Goal: Find specific page/section: Find specific page/section

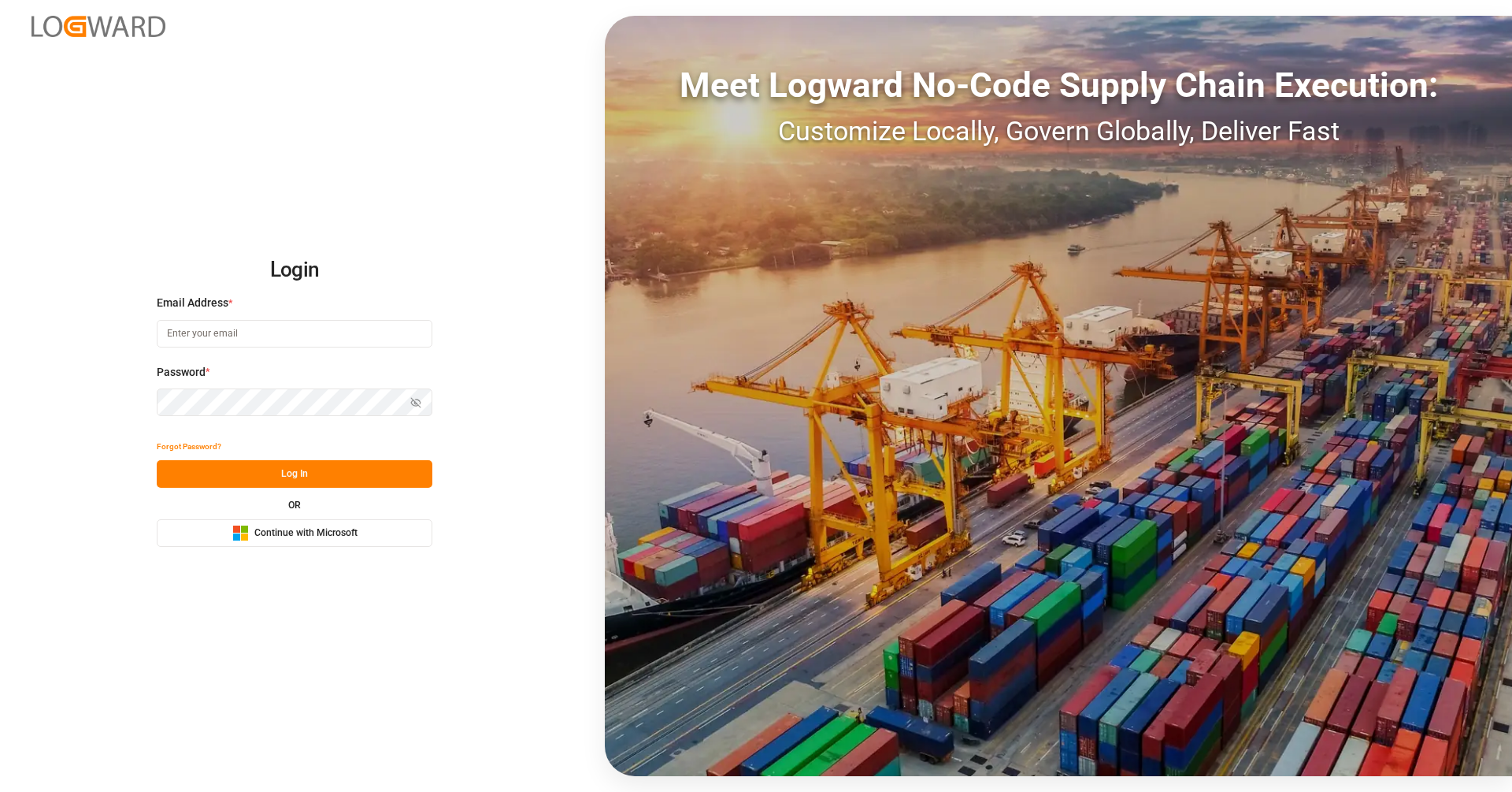
click at [246, 527] on rect at bounding box center [244, 529] width 7 height 7
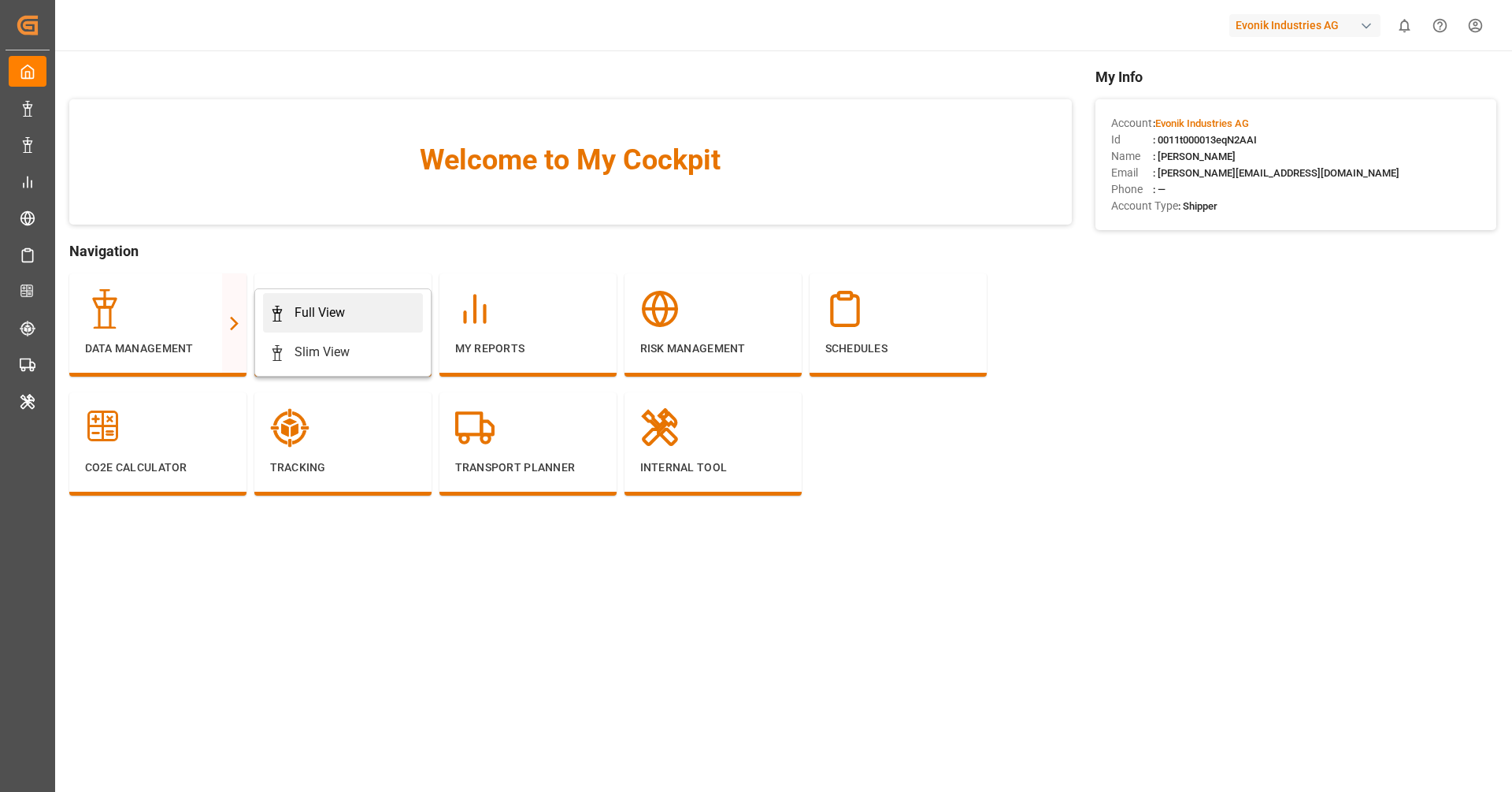
click at [419, 311] on link "Full View" at bounding box center [343, 312] width 160 height 39
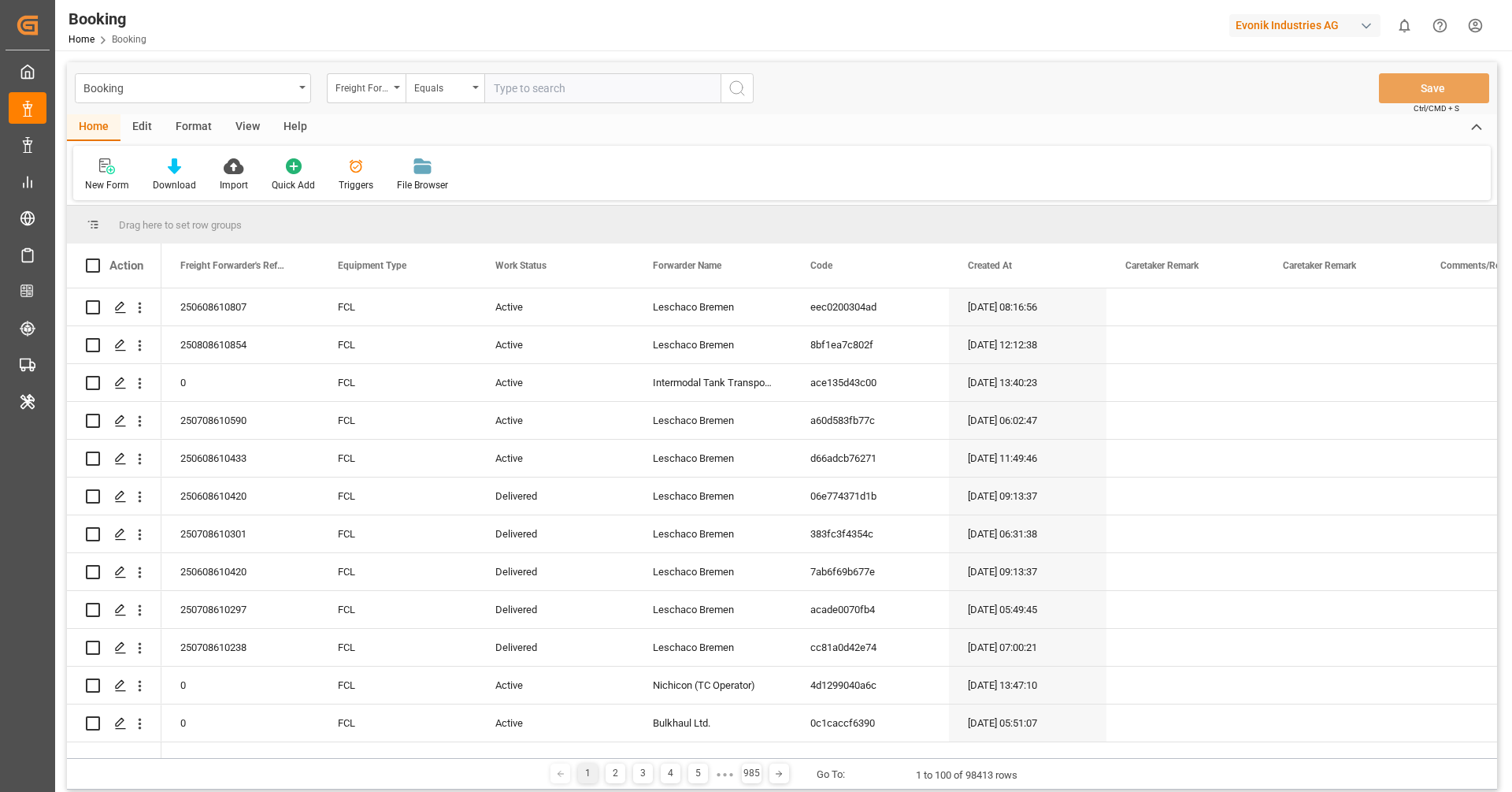
click at [194, 125] on div "Format" at bounding box center [194, 127] width 60 height 27
click at [215, 125] on div "Format" at bounding box center [194, 127] width 60 height 27
click at [230, 130] on div "View" at bounding box center [247, 127] width 48 height 27
click at [99, 180] on div "Default" at bounding box center [100, 185] width 31 height 14
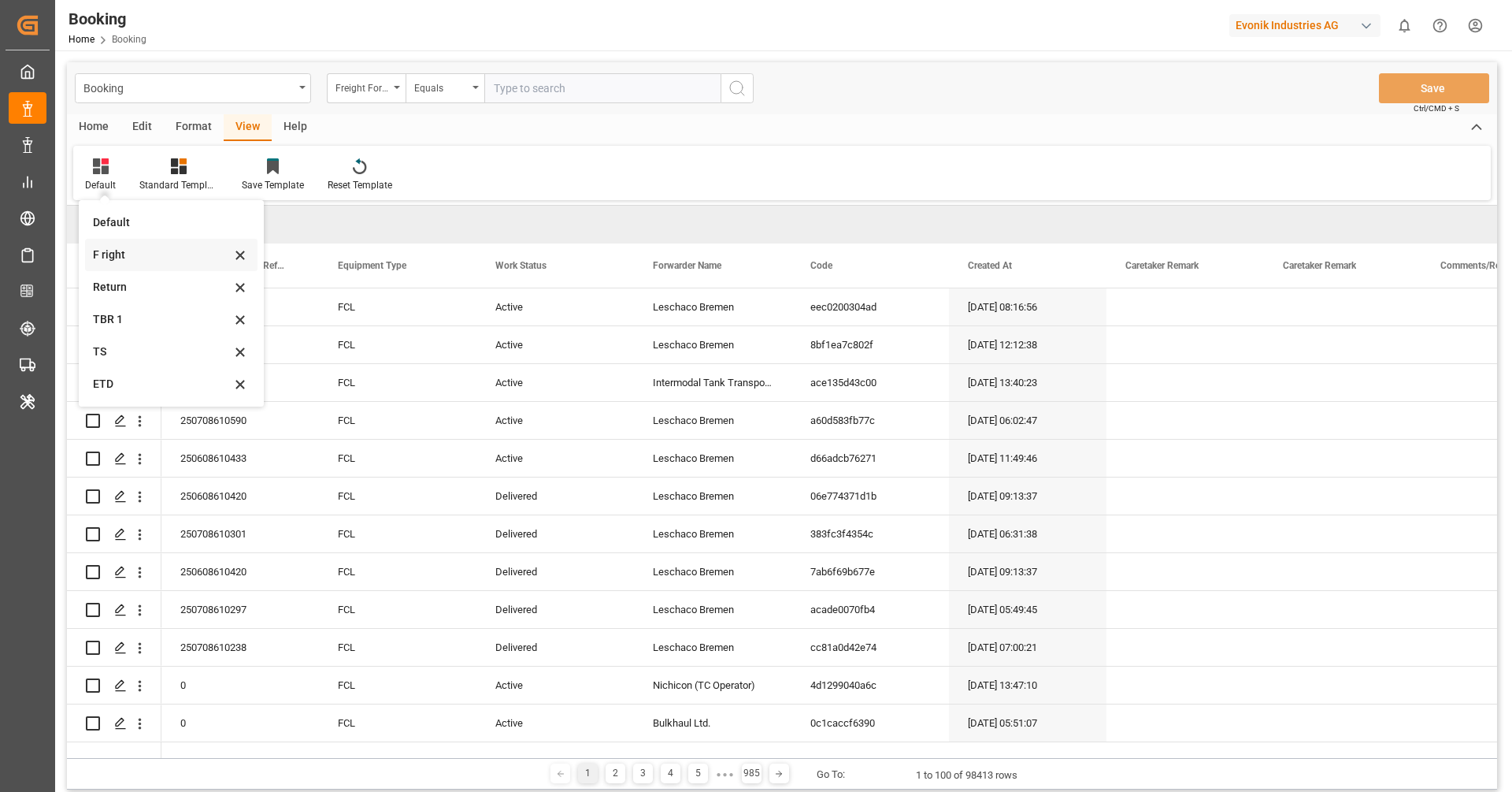
click at [164, 254] on div "F right" at bounding box center [161, 254] width 138 height 17
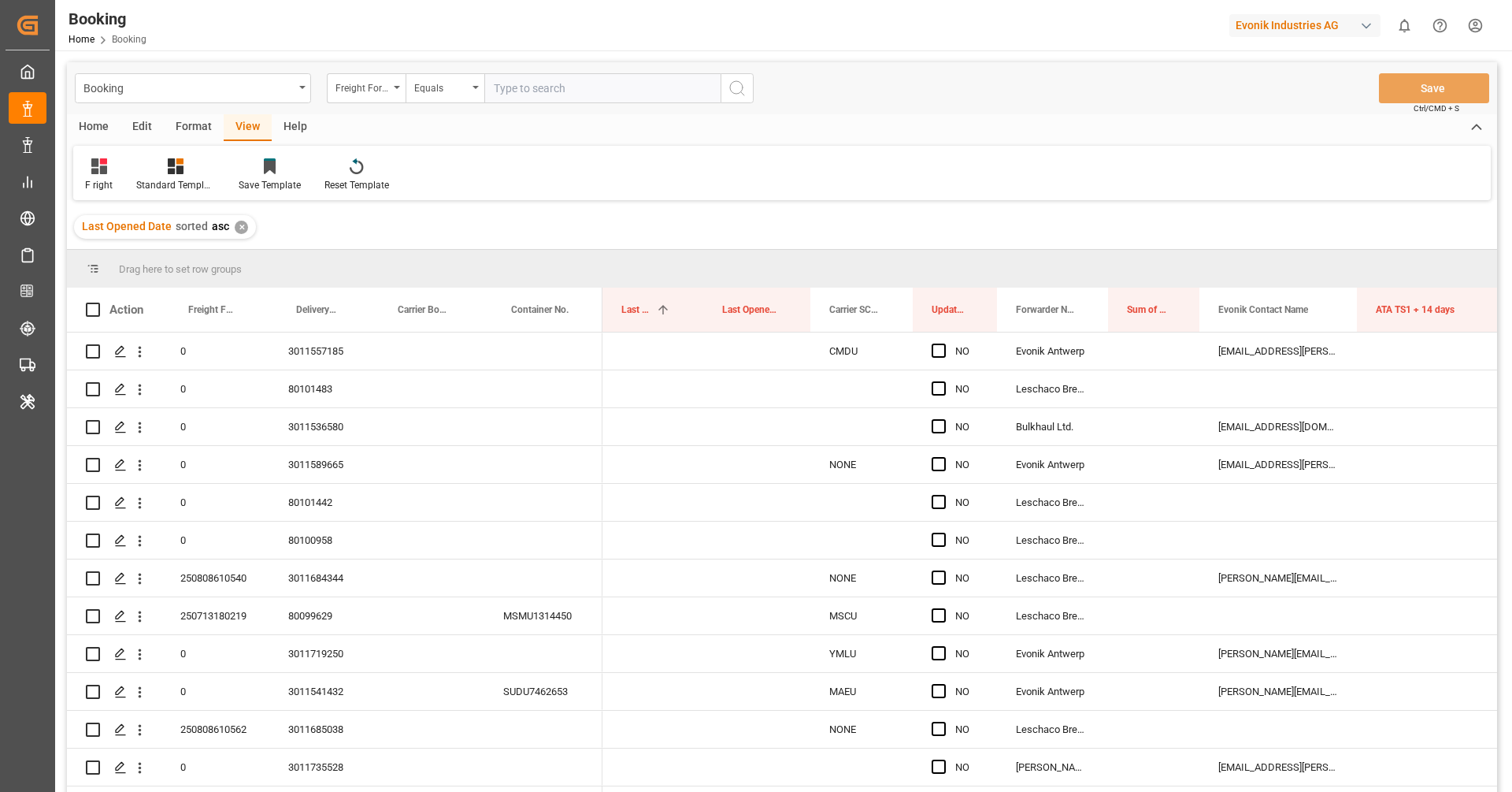
click at [203, 129] on div "Format" at bounding box center [194, 127] width 60 height 27
click at [118, 173] on div at bounding box center [108, 166] width 46 height 17
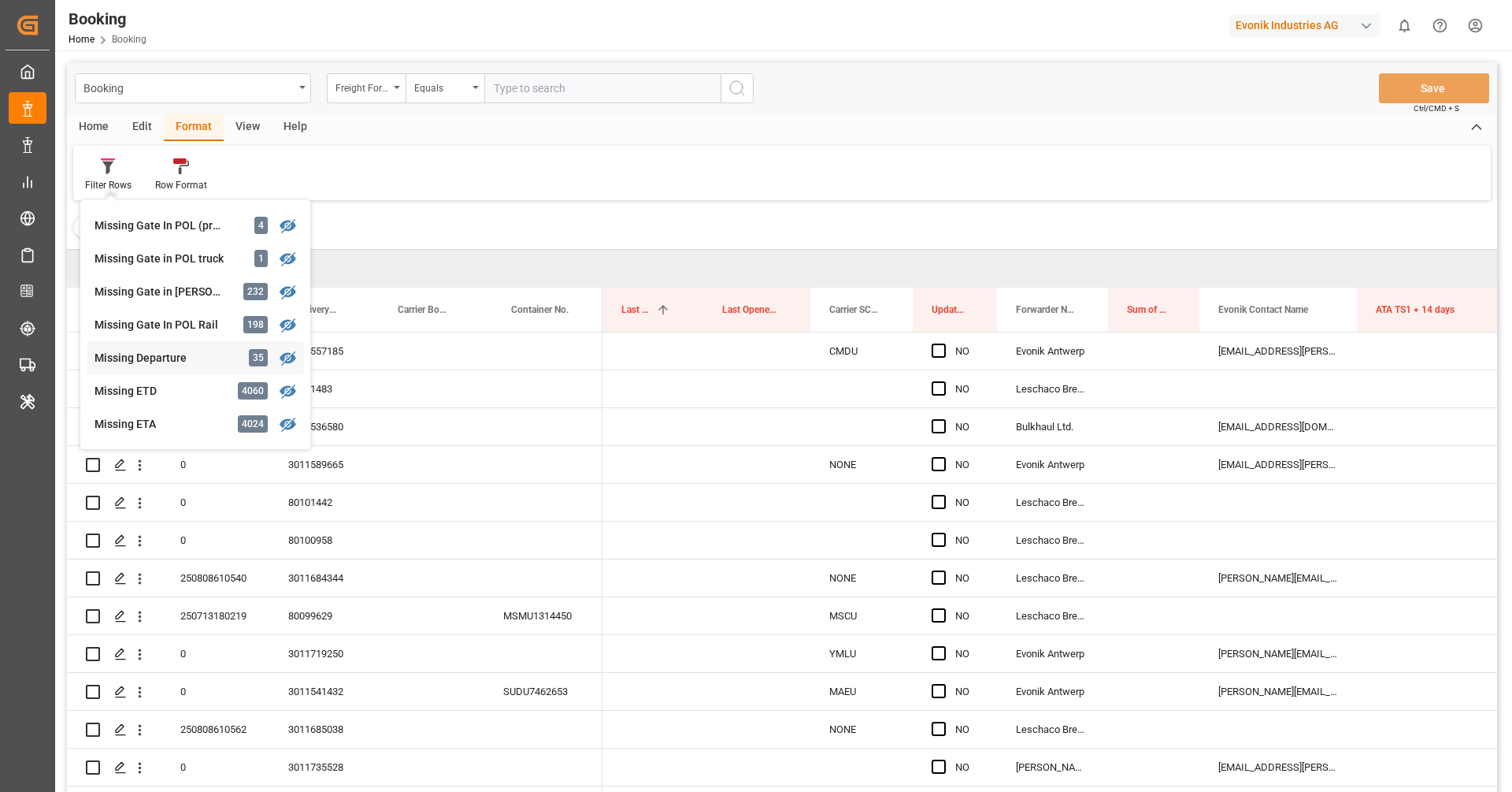
scroll to position [511, 0]
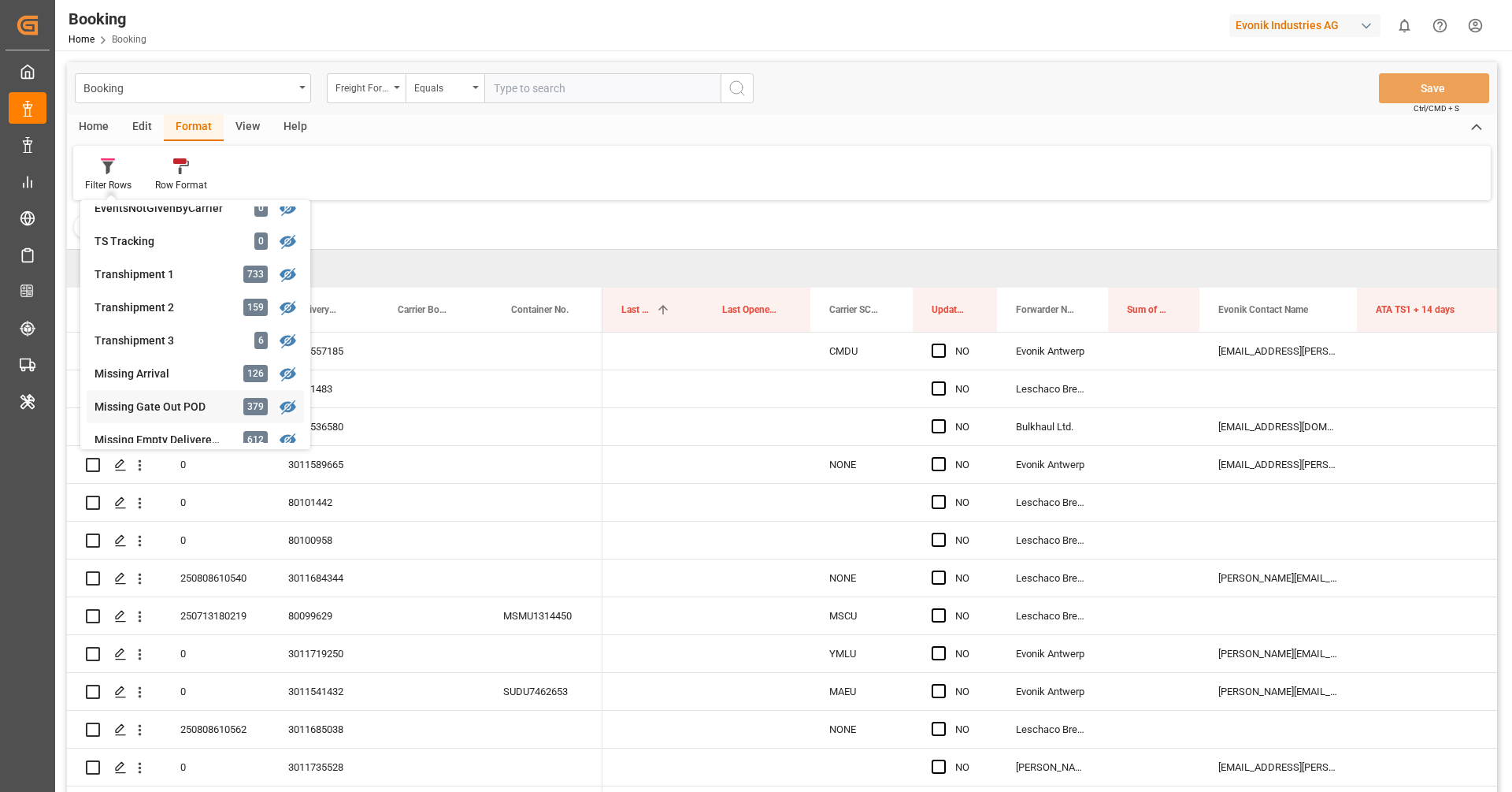
click at [166, 406] on div "Booking Freight Forwarder's Reference No. Equals Save Ctrl/CMD + S Home Edit Fo…" at bounding box center [781, 448] width 1431 height 771
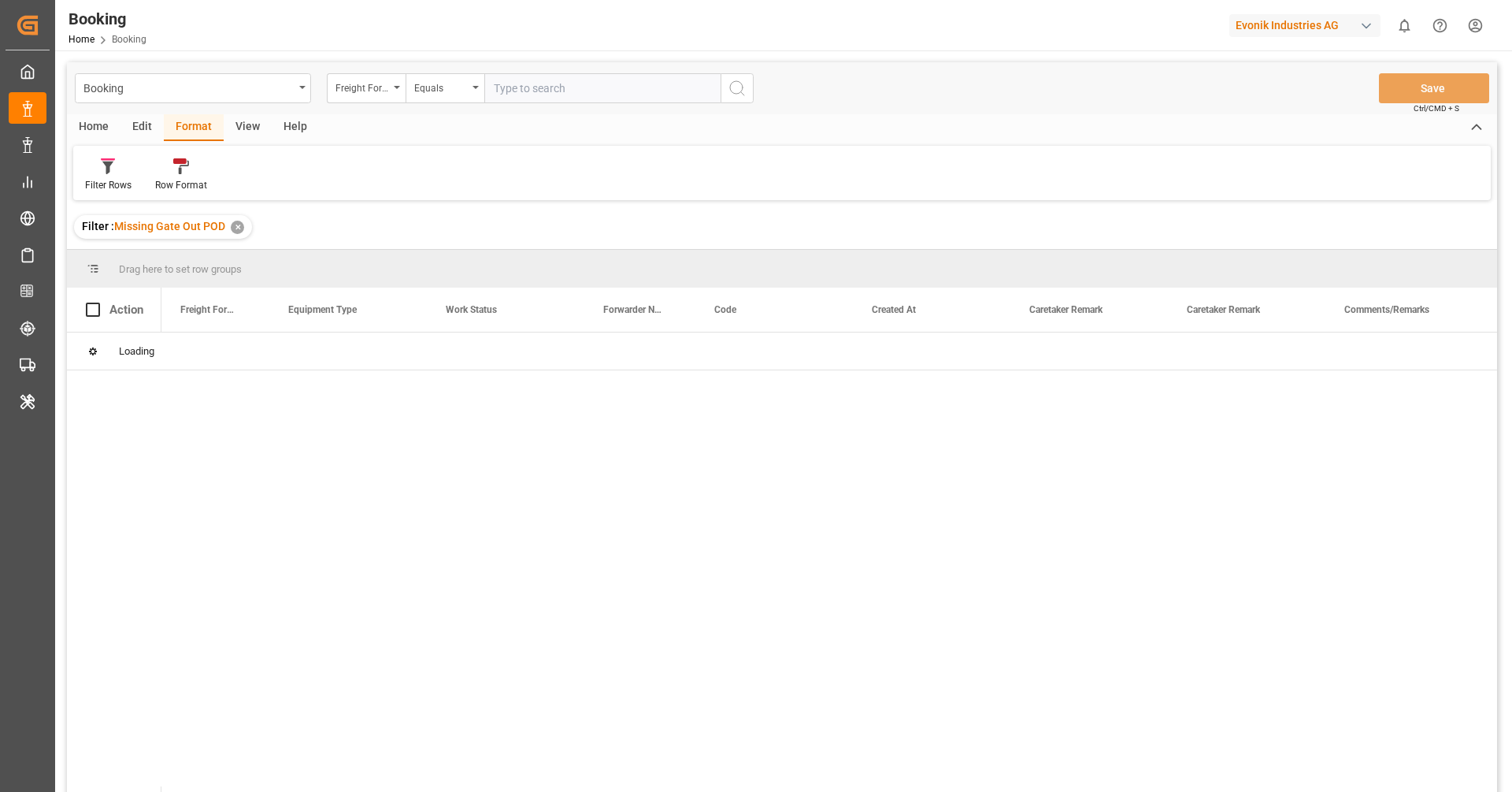
click at [250, 118] on div "View" at bounding box center [247, 127] width 48 height 27
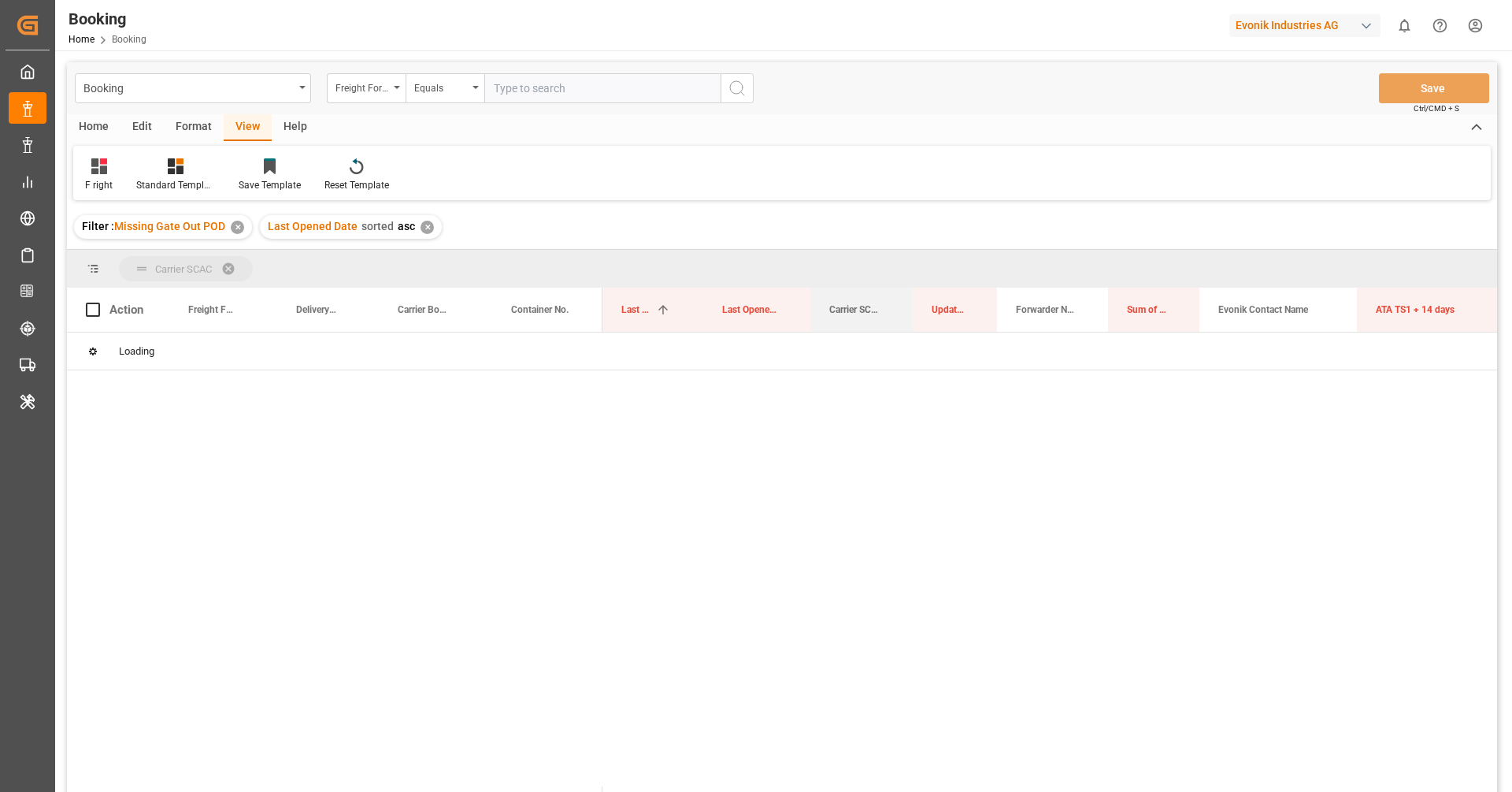
drag, startPoint x: 845, startPoint y: 308, endPoint x: 849, endPoint y: 276, distance: 32.2
